Goal: Information Seeking & Learning: Check status

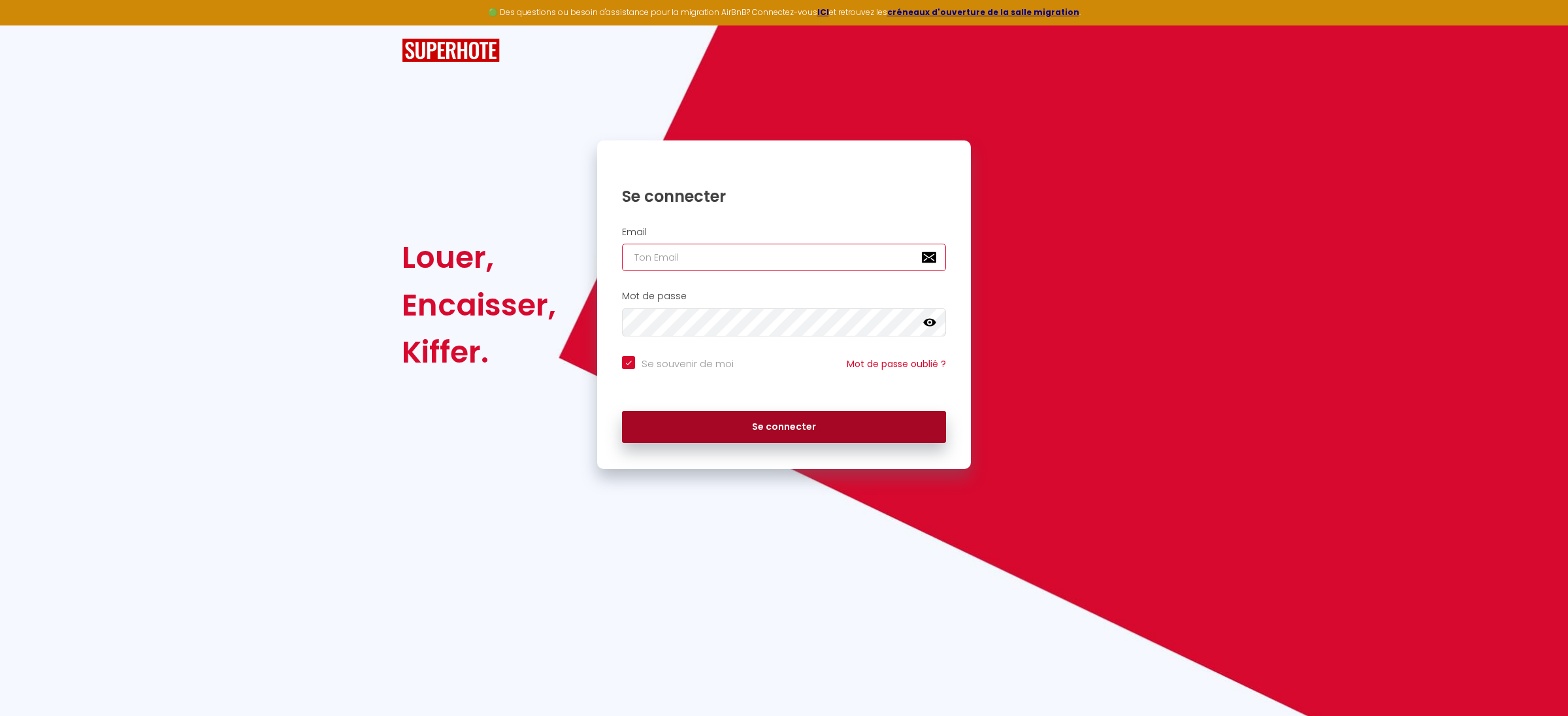
type input "[PERSON_NAME][EMAIL_ADDRESS][DOMAIN_NAME]"
click at [776, 420] on button "Se connecter" at bounding box center [784, 427] width 324 height 33
checkbox input "true"
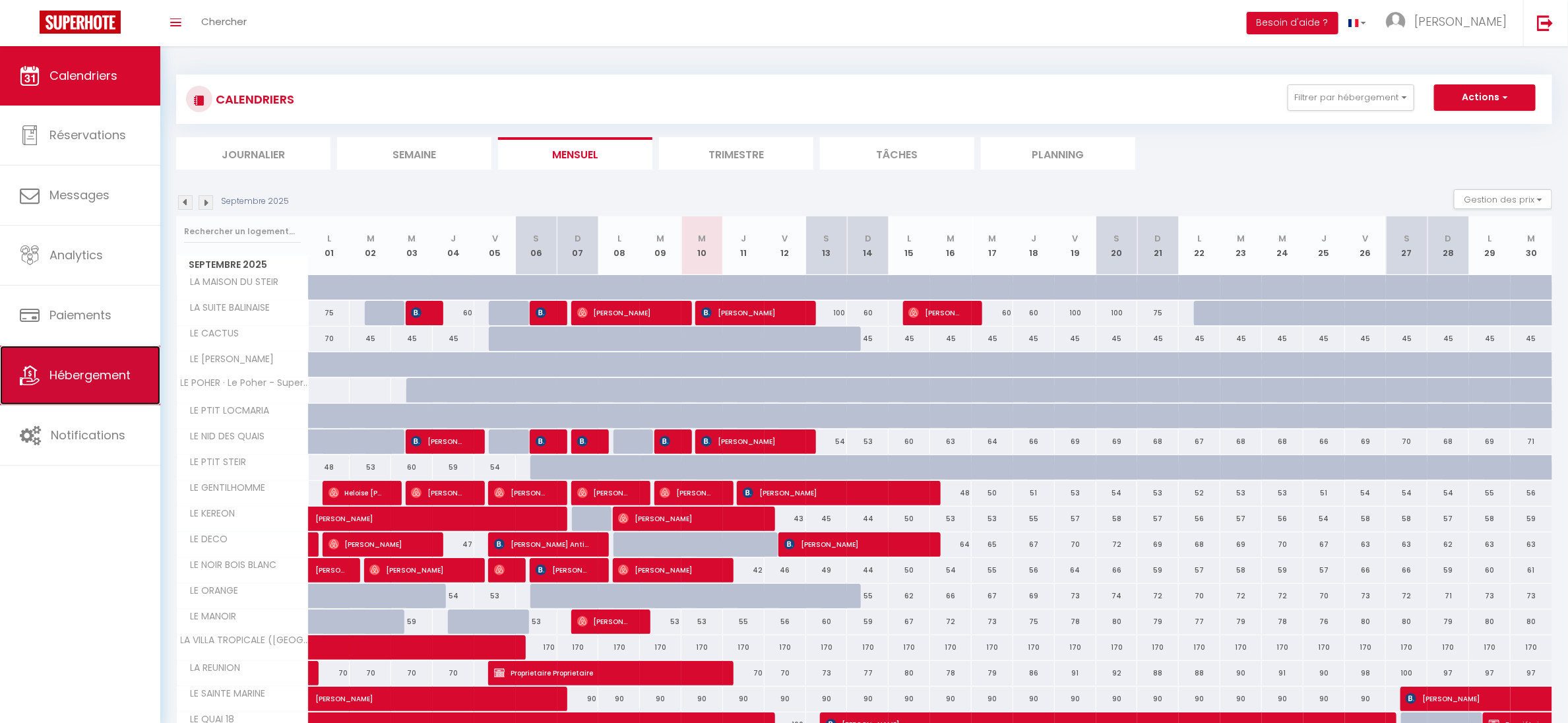
click at [86, 394] on link "Hébergement" at bounding box center [80, 375] width 160 height 59
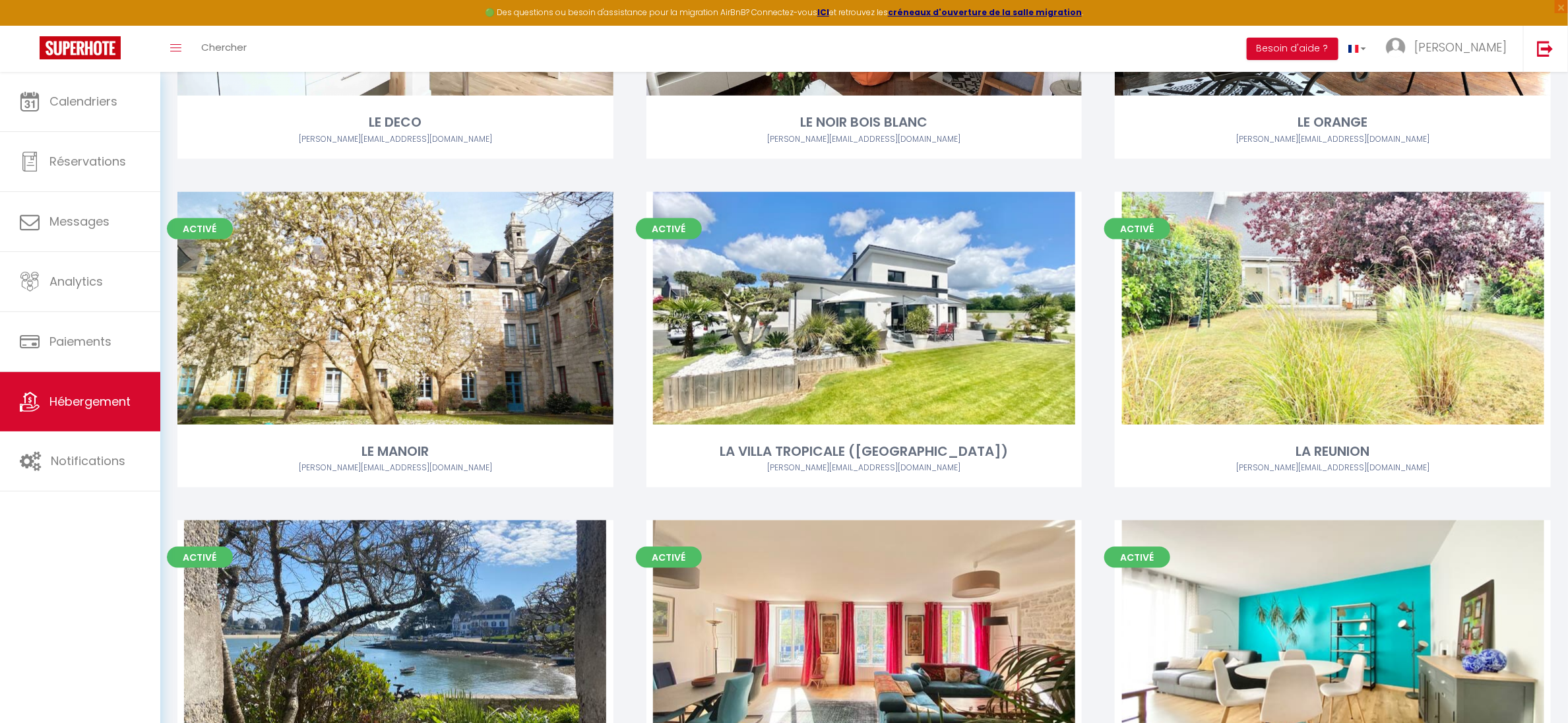
scroll to position [791, 0]
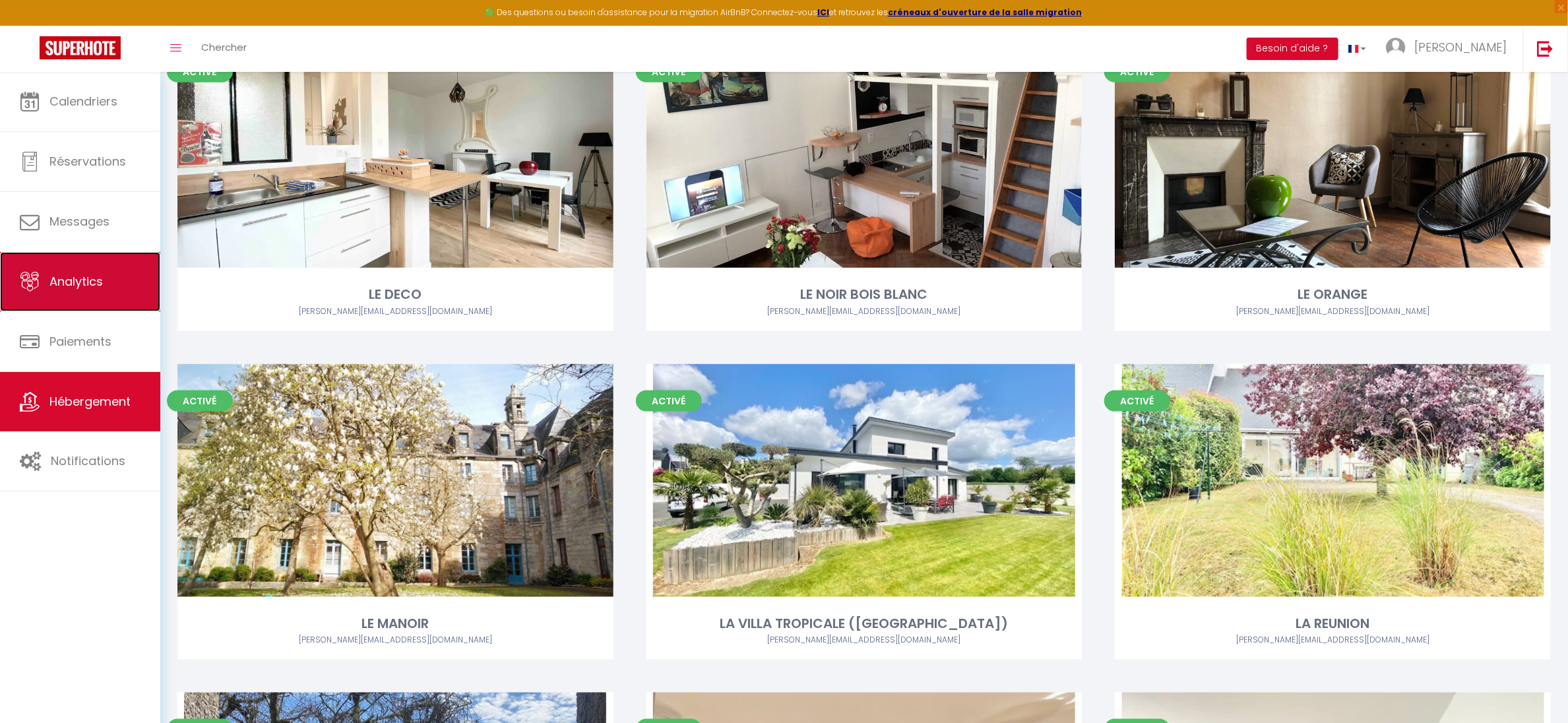
click at [103, 285] on link "Analytics" at bounding box center [80, 281] width 160 height 59
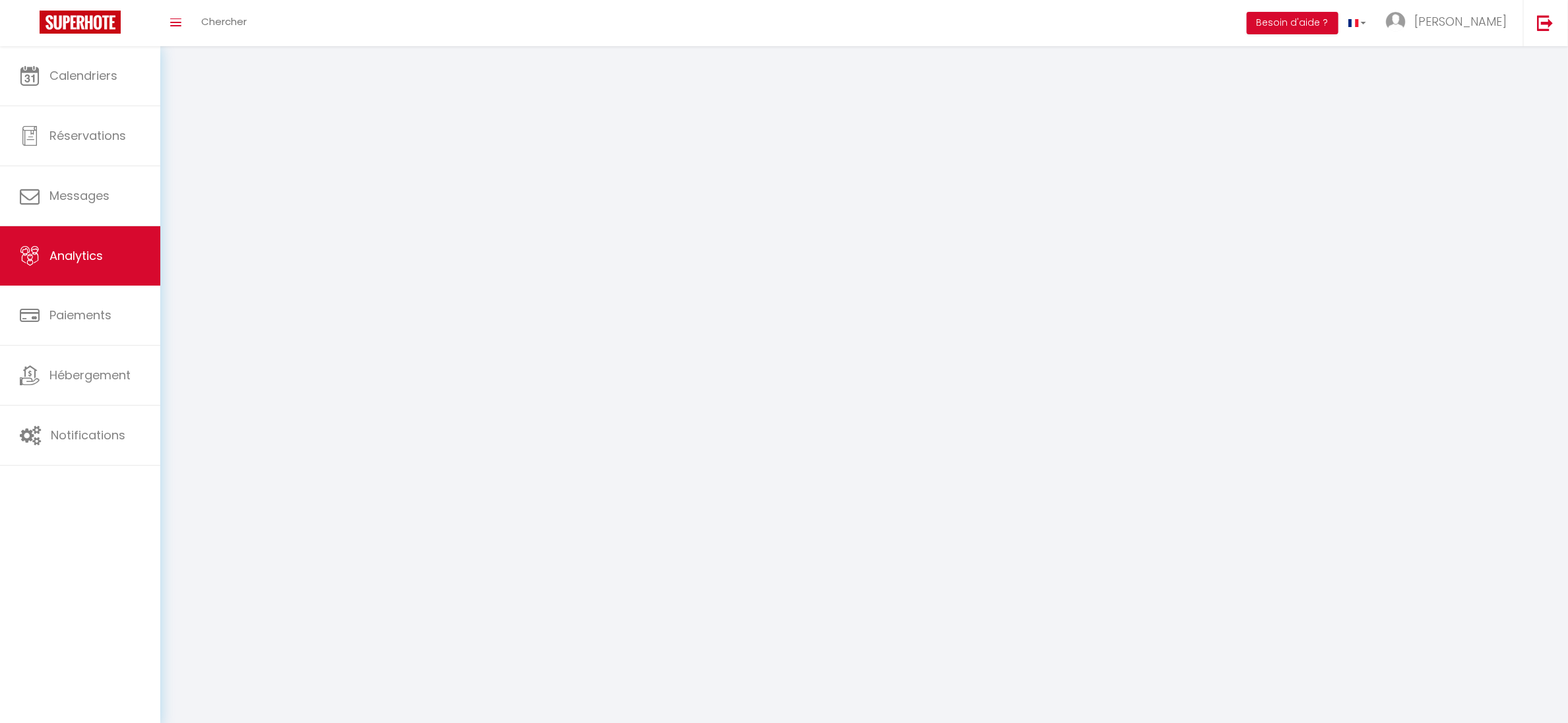
select select "2025"
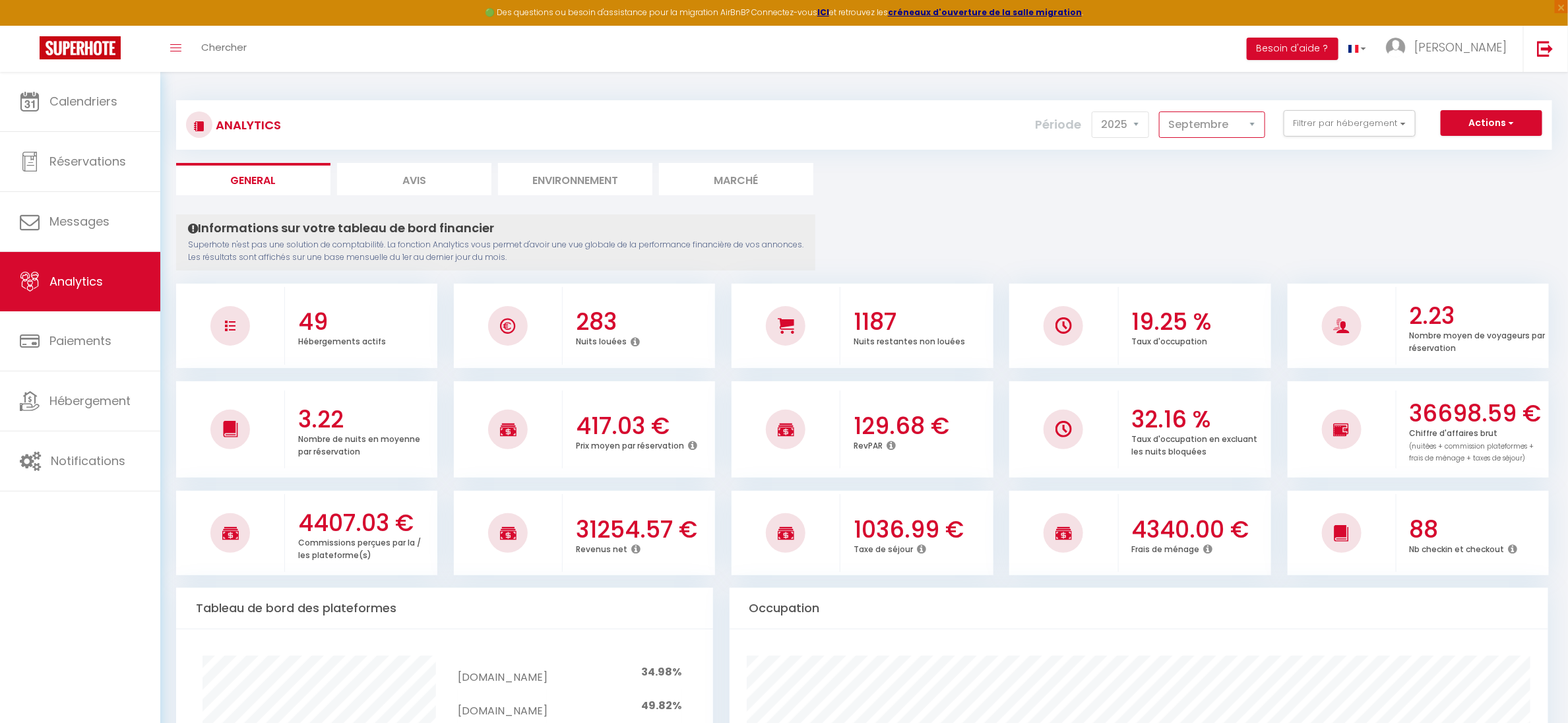
click at [1178, 127] on select "[PERSON_NAME] Mars [PERSON_NAME] Juin Juillet Août Septembre Octobre Novembre D…" at bounding box center [1212, 124] width 106 height 26
select select "8"
click at [1162, 111] on select "[PERSON_NAME] Mars [PERSON_NAME] Juin Juillet Août Septembre Octobre Novembre D…" at bounding box center [1212, 124] width 106 height 26
